Goal: Task Accomplishment & Management: Manage account settings

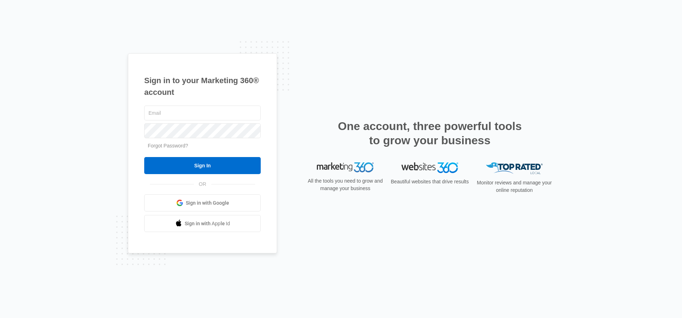
type input "[PERSON_NAME][EMAIL_ADDRESS][DOMAIN_NAME]"
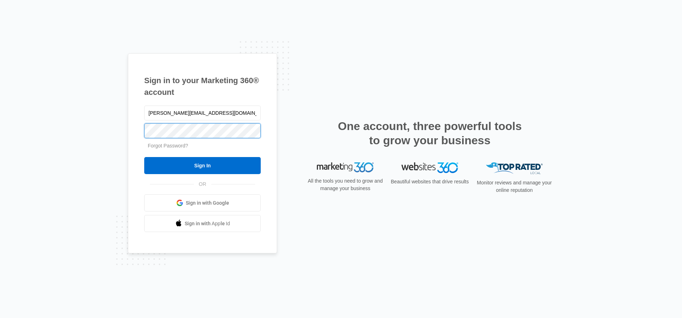
click at [203, 166] on input "Sign In" at bounding box center [202, 165] width 117 height 17
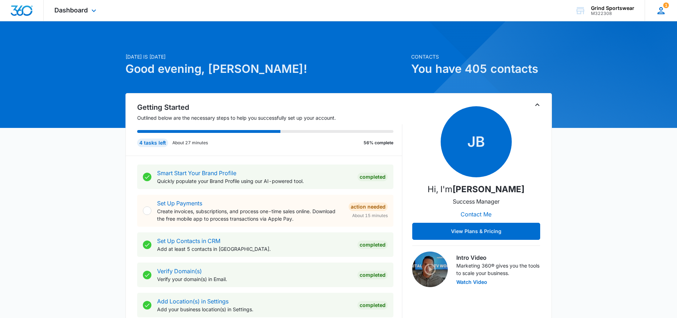
click at [668, 14] on div "1 [PERSON_NAME] Babcock [EMAIL_ADDRESS][DOMAIN_NAME] My Profile 1 Notifications…" at bounding box center [661, 10] width 32 height 21
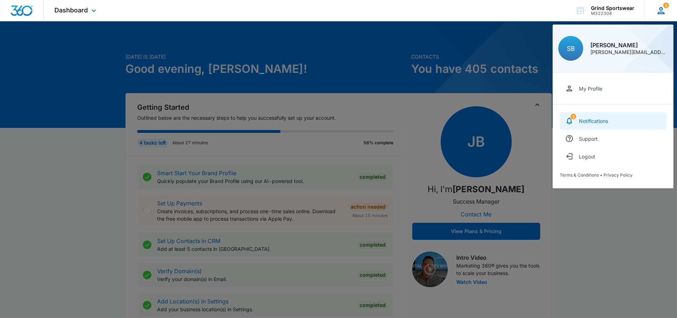
click at [596, 122] on div "Notifications" at bounding box center [593, 121] width 29 height 6
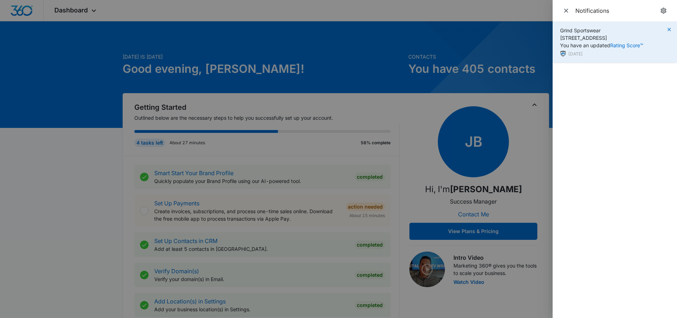
click at [669, 29] on icon "button" at bounding box center [668, 29] width 3 height 3
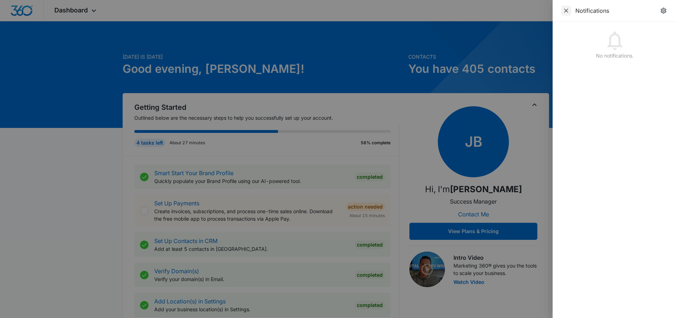
click at [566, 11] on icon "Close" at bounding box center [566, 11] width 4 height 4
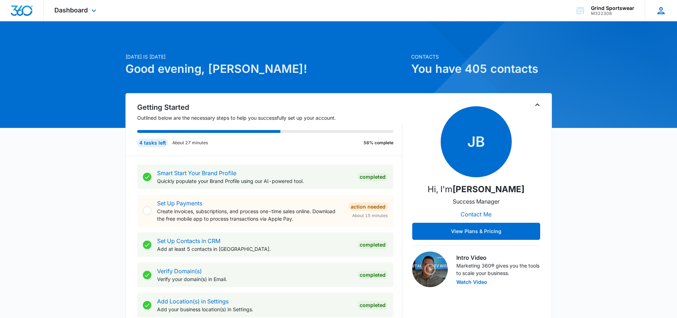
click at [655, 9] on div "[PERSON_NAME] Babcock [EMAIL_ADDRESS][DOMAIN_NAME] My Profile Notifications Sup…" at bounding box center [661, 10] width 32 height 21
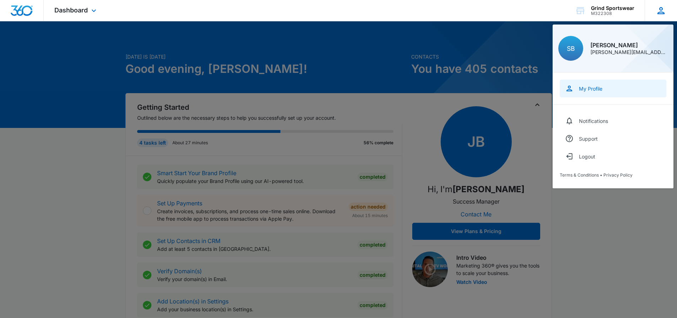
click at [592, 89] on div "My Profile" at bounding box center [590, 89] width 23 height 6
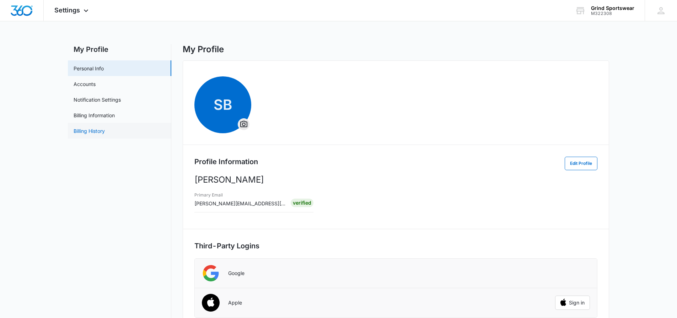
click at [91, 135] on link "Billing History" at bounding box center [89, 130] width 31 height 7
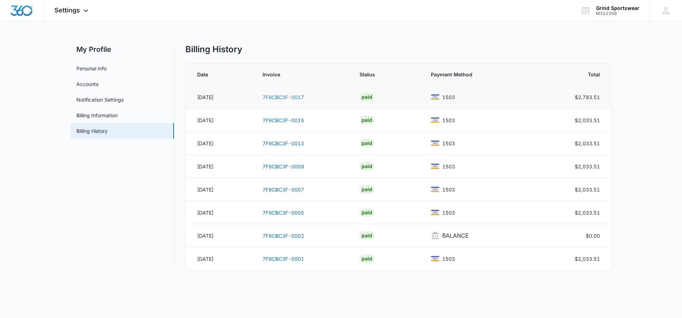
click at [291, 95] on link "7F9CBC3F-0017" at bounding box center [284, 97] width 42 height 6
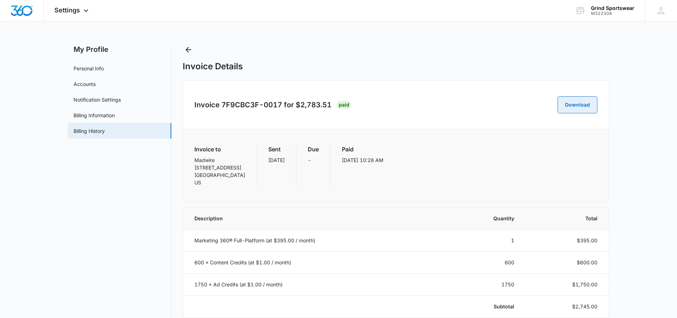
click at [572, 102] on button "Download" at bounding box center [578, 104] width 40 height 17
click at [185, 48] on icon "Back" at bounding box center [188, 49] width 9 height 9
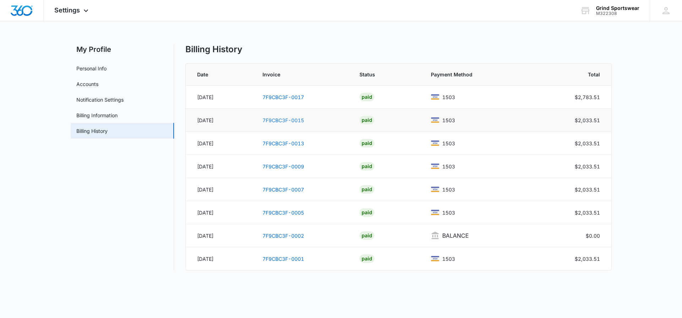
click at [274, 121] on link "7F9CBC3F-0015" at bounding box center [284, 120] width 42 height 6
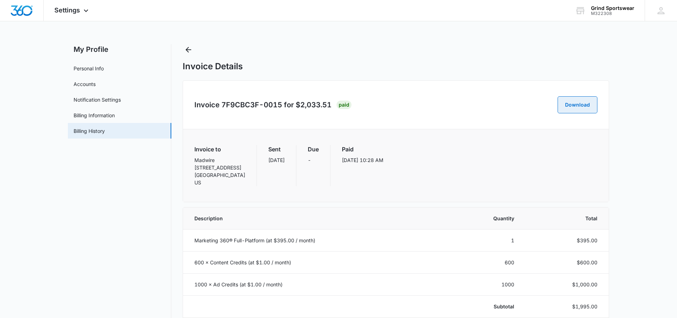
click at [569, 103] on button "Download" at bounding box center [578, 104] width 40 height 17
click at [191, 49] on icon "Back" at bounding box center [188, 49] width 9 height 9
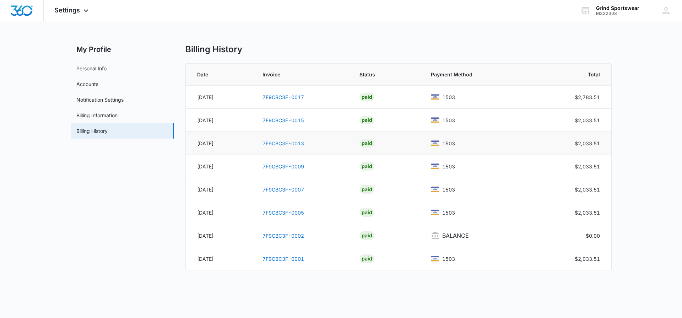
click at [286, 143] on link "7F9CBC3F-0013" at bounding box center [284, 143] width 42 height 6
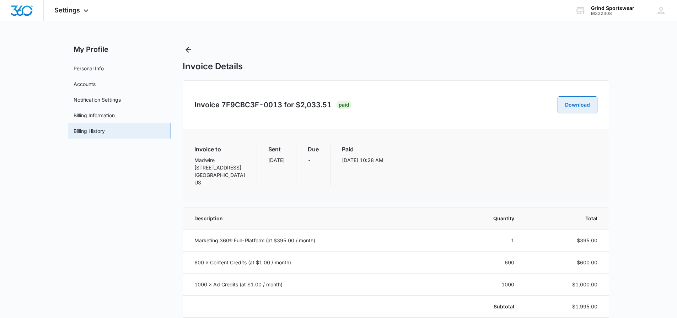
click at [584, 107] on button "Download" at bounding box center [578, 104] width 40 height 17
